Goal: Task Accomplishment & Management: Complete application form

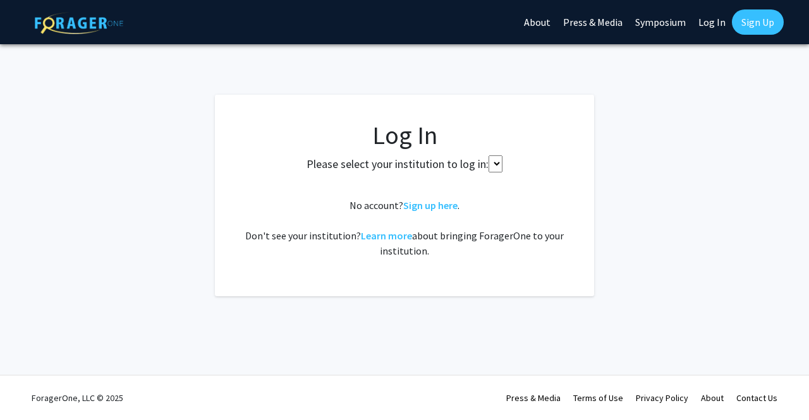
click at [494, 164] on select at bounding box center [496, 163] width 14 height 17
click at [427, 204] on link "Sign up here" at bounding box center [430, 205] width 54 height 13
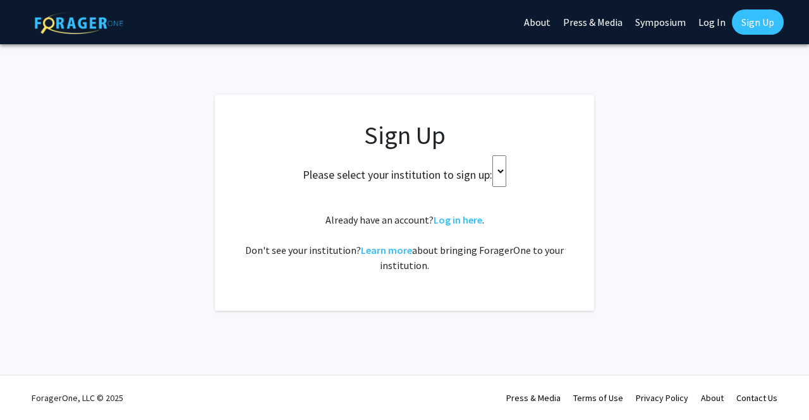
click at [500, 173] on select at bounding box center [499, 171] width 14 height 32
click at [440, 176] on h2 "Please select your institution to sign up:" at bounding box center [398, 175] width 190 height 14
click at [499, 175] on select at bounding box center [499, 171] width 14 height 32
click at [744, 15] on link "Sign Up" at bounding box center [758, 21] width 52 height 25
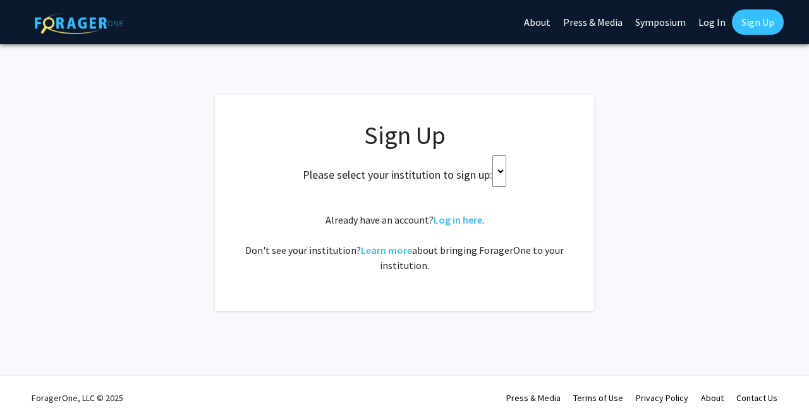
click at [501, 315] on div "Skip navigation About Press & Media Symposium Log In Sign Up Complete your prof…" at bounding box center [404, 210] width 809 height 420
click at [496, 170] on select at bounding box center [499, 171] width 14 height 32
click at [714, 23] on link "Log In" at bounding box center [712, 22] width 40 height 44
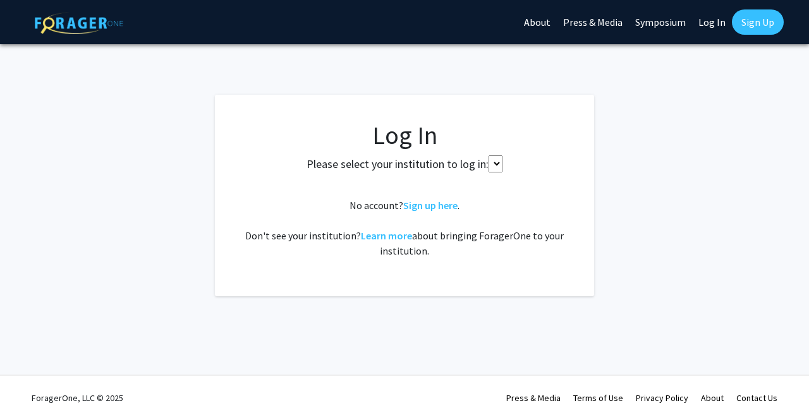
click at [496, 162] on select at bounding box center [496, 163] width 14 height 17
